Goal: Task Accomplishment & Management: Use online tool/utility

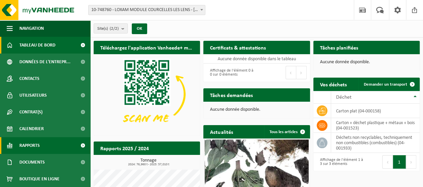
scroll to position [17, 0]
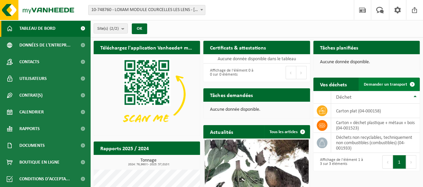
click at [394, 84] on span "Demander un transport" at bounding box center [385, 84] width 43 height 4
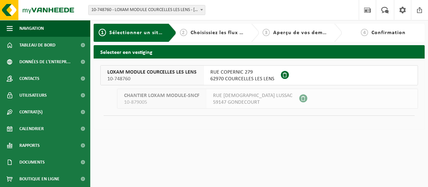
click at [218, 77] on span "62970 COURCELLES LES LENS" at bounding box center [242, 79] width 64 height 7
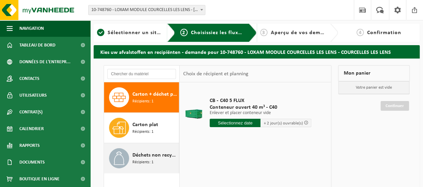
click at [141, 154] on span "Déchets non recyclables, techniquement non combustibles (combustibles)" at bounding box center [154, 155] width 45 height 8
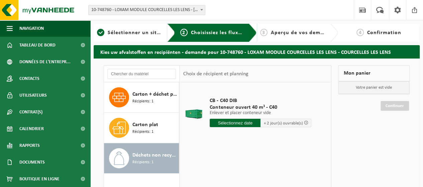
scroll to position [33, 0]
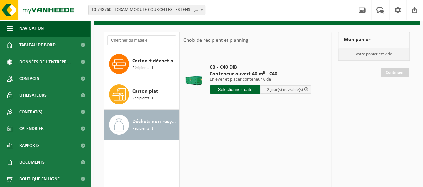
click at [239, 91] on input "text" at bounding box center [235, 89] width 51 height 8
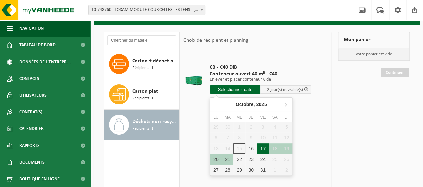
click at [261, 148] on div "17" at bounding box center [263, 148] width 12 height 11
type input "à partir de 2025-10-17"
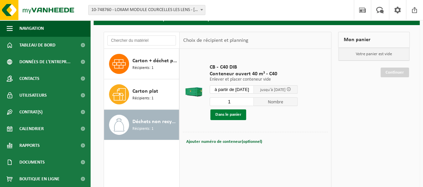
click at [225, 116] on button "Dans le panier" at bounding box center [228, 114] width 36 height 11
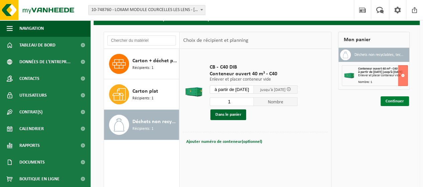
click at [399, 106] on link "Continuer" at bounding box center [395, 101] width 28 height 10
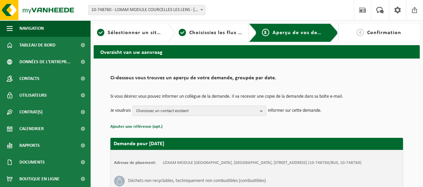
click at [262, 111] on b "button" at bounding box center [263, 110] width 6 height 9
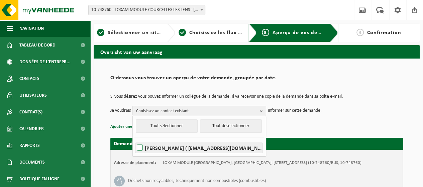
click at [141, 147] on label "ALEXIA ORZECHOWSKI ( alexia.orze@loxam-module.com )" at bounding box center [198, 148] width 127 height 10
click at [134, 139] on input "ALEXIA ORZECHOWSKI ( alexia.orze@loxam-module.com )" at bounding box center [134, 139] width 0 height 0
checkbox input "true"
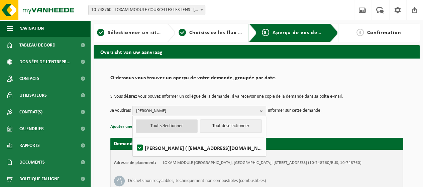
click at [181, 125] on button "Tout sélectionner" at bounding box center [167, 125] width 62 height 13
click at [173, 123] on button "Tout sélectionner" at bounding box center [167, 125] width 62 height 13
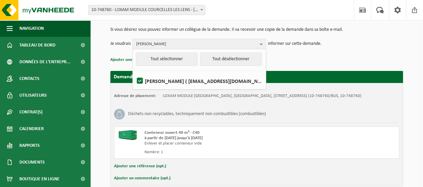
scroll to position [99, 0]
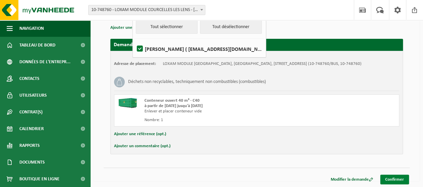
click at [391, 176] on link "Confirmer" at bounding box center [394, 180] width 29 height 10
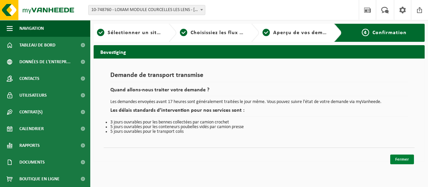
click at [404, 158] on link "Fermer" at bounding box center [402, 160] width 24 height 10
